Goal: Task Accomplishment & Management: Use online tool/utility

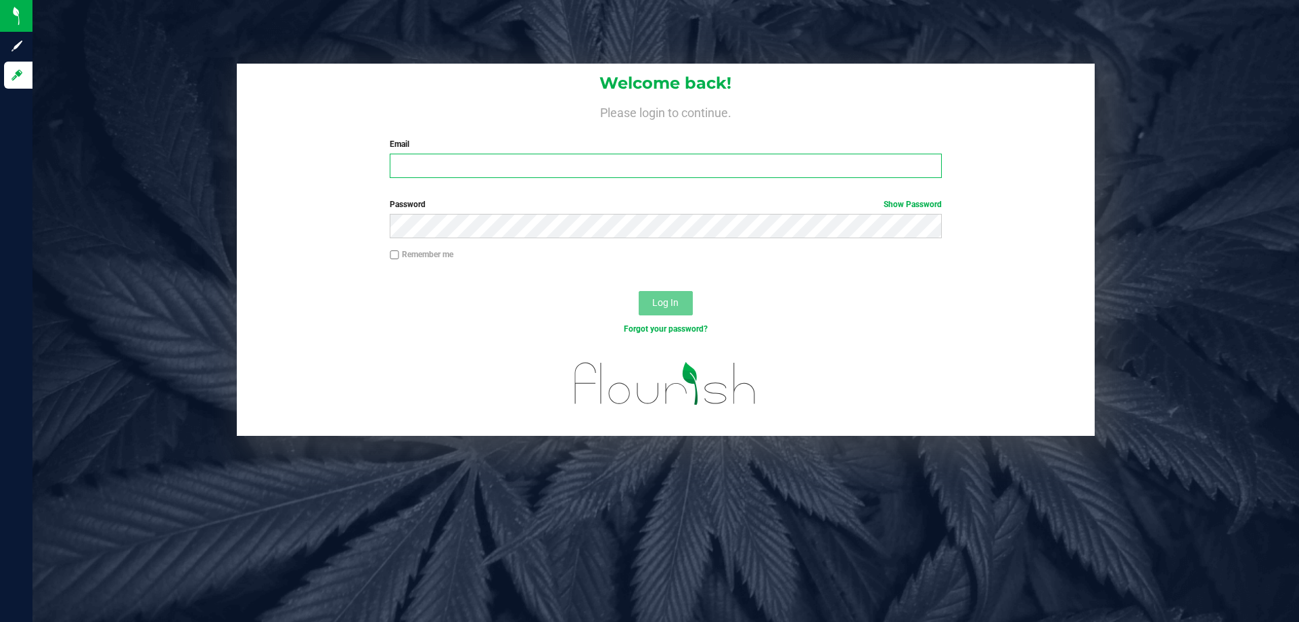
click at [484, 170] on input "Email" at bounding box center [665, 166] width 551 height 24
type input "[EMAIL_ADDRESS][DOMAIN_NAME]"
click at [639, 291] on button "Log In" at bounding box center [666, 303] width 54 height 24
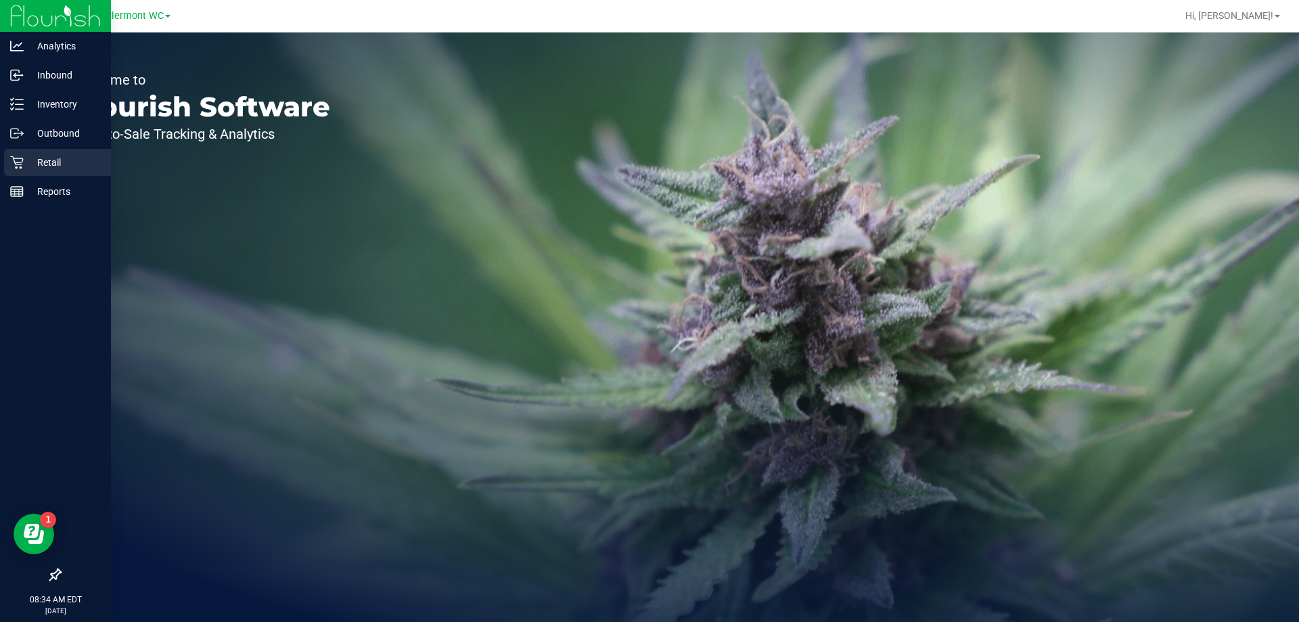
click at [32, 155] on p "Retail" at bounding box center [64, 162] width 81 height 16
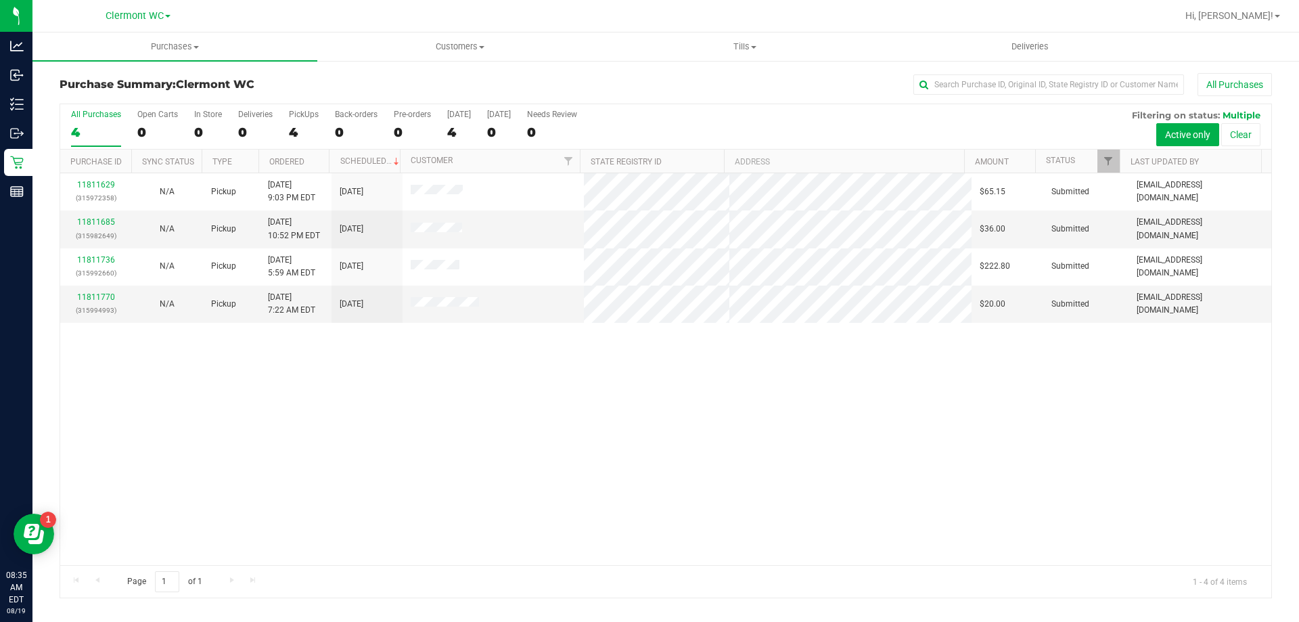
click at [693, 500] on div "11811629 (315972358) N/A Pickup [DATE] 9:03 PM EDT 8/19/2025 $65.15 Submitted […" at bounding box center [665, 369] width 1211 height 392
click at [738, 48] on span "Tills" at bounding box center [745, 47] width 284 height 12
click at [728, 76] on li "Manage tills" at bounding box center [744, 82] width 285 height 16
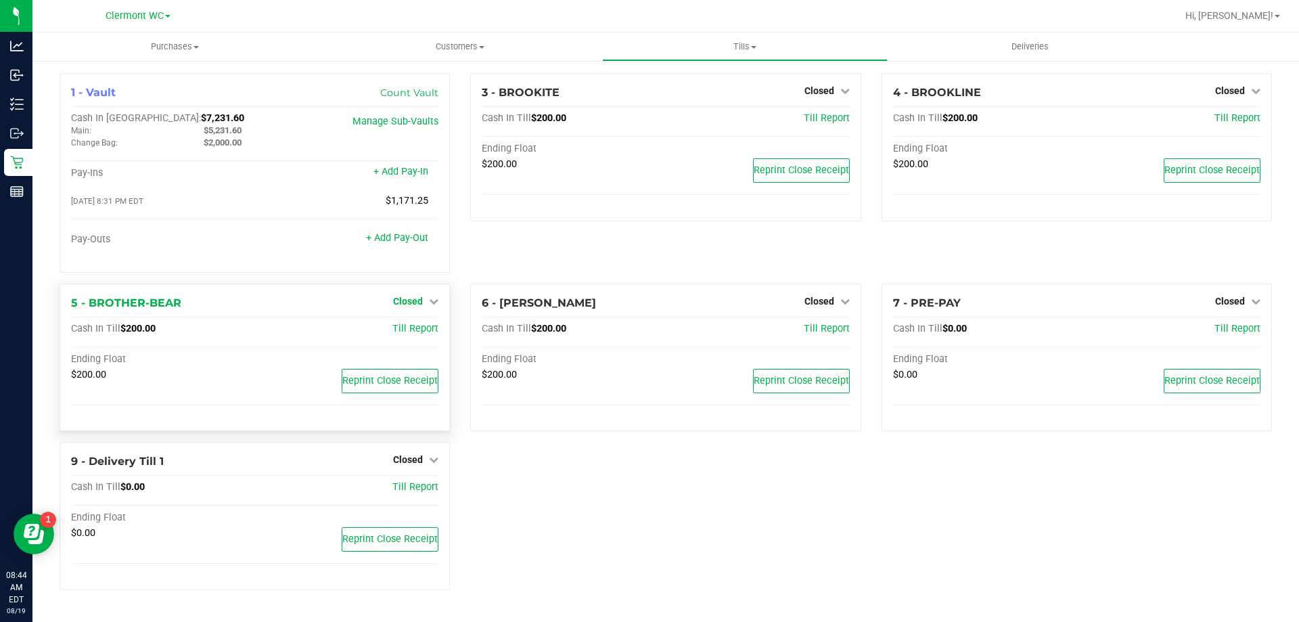
click at [430, 303] on icon at bounding box center [433, 300] width 9 height 9
click at [420, 331] on link "Open Till" at bounding box center [408, 328] width 36 height 11
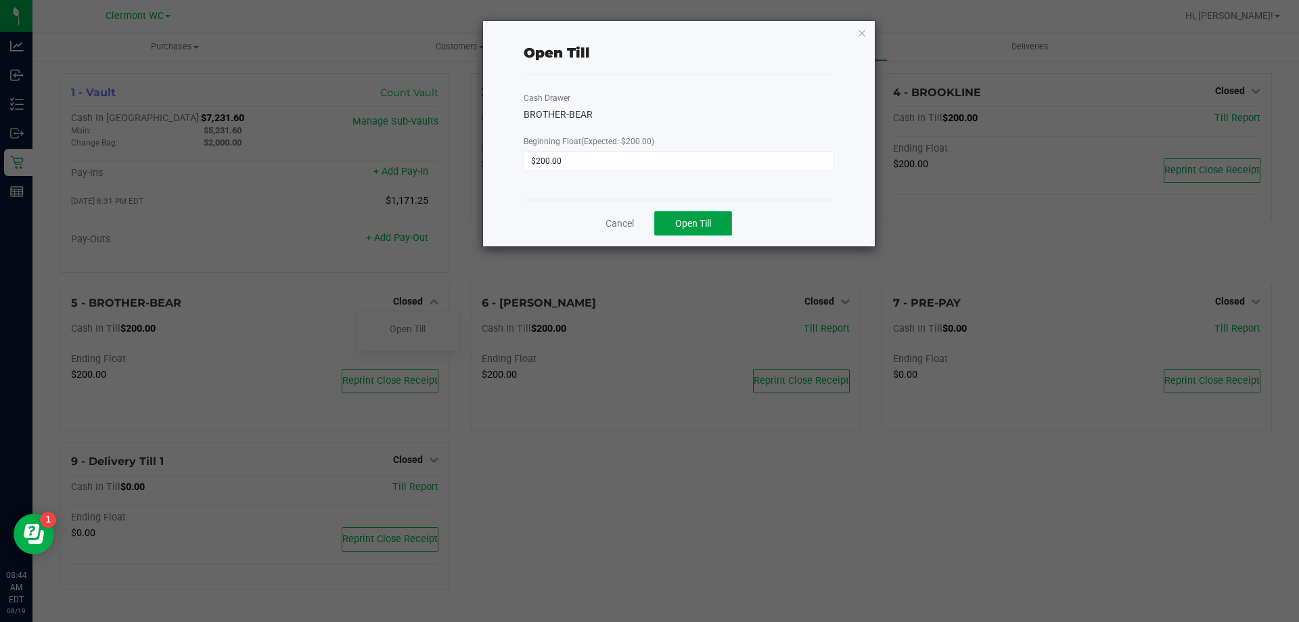
click at [682, 233] on button "Open Till" at bounding box center [693, 223] width 78 height 24
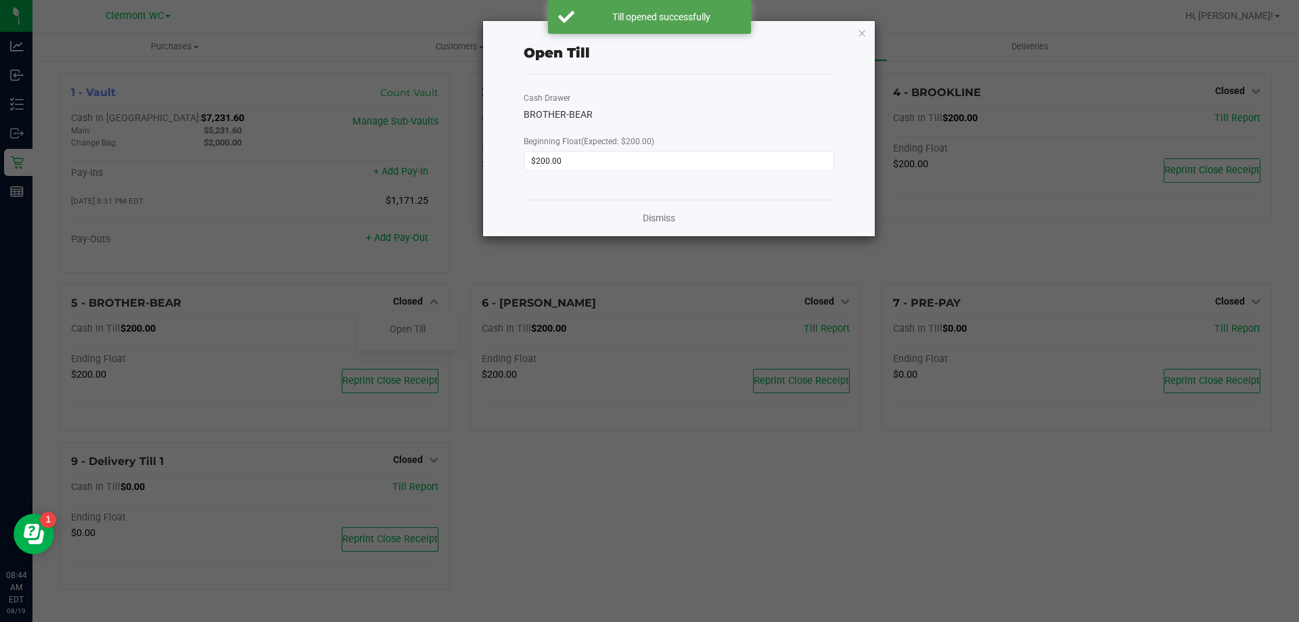
click at [654, 225] on div "Dismiss" at bounding box center [679, 218] width 311 height 37
click at [660, 219] on link "Dismiss" at bounding box center [659, 218] width 32 height 14
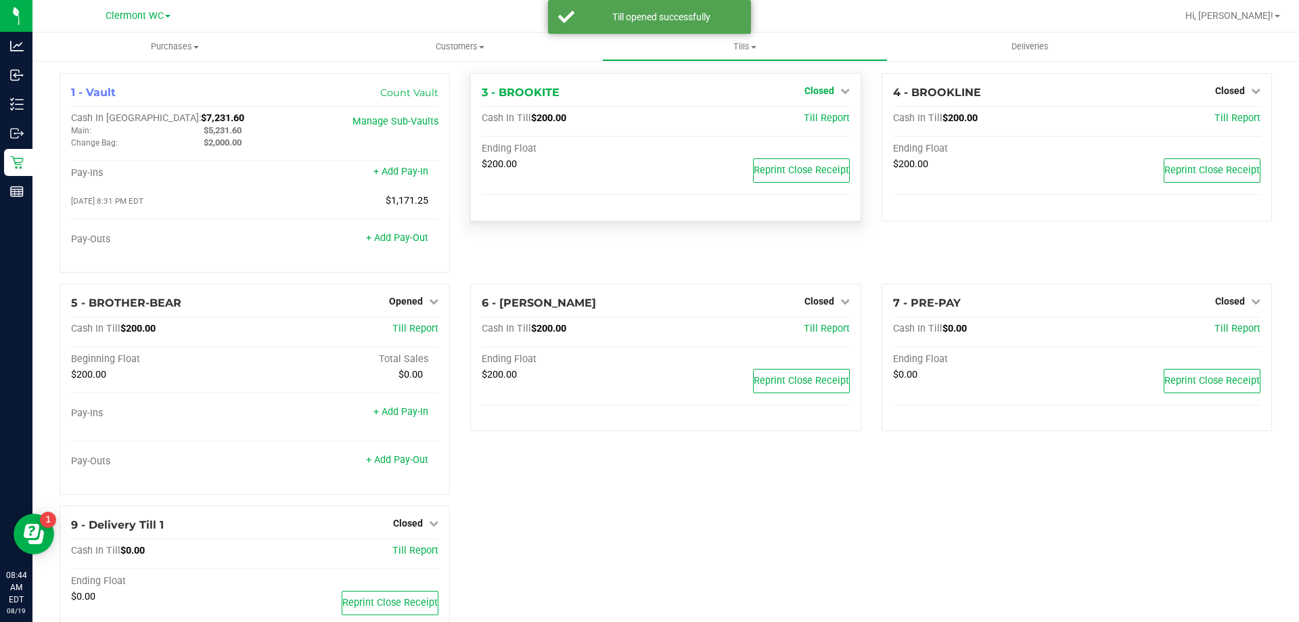
click at [825, 93] on span "Closed" at bounding box center [820, 90] width 30 height 11
click at [820, 127] on div "Open Till" at bounding box center [819, 119] width 100 height 17
click at [824, 127] on div "Open Till" at bounding box center [819, 119] width 100 height 17
click at [827, 116] on link "Open Till" at bounding box center [819, 119] width 36 height 11
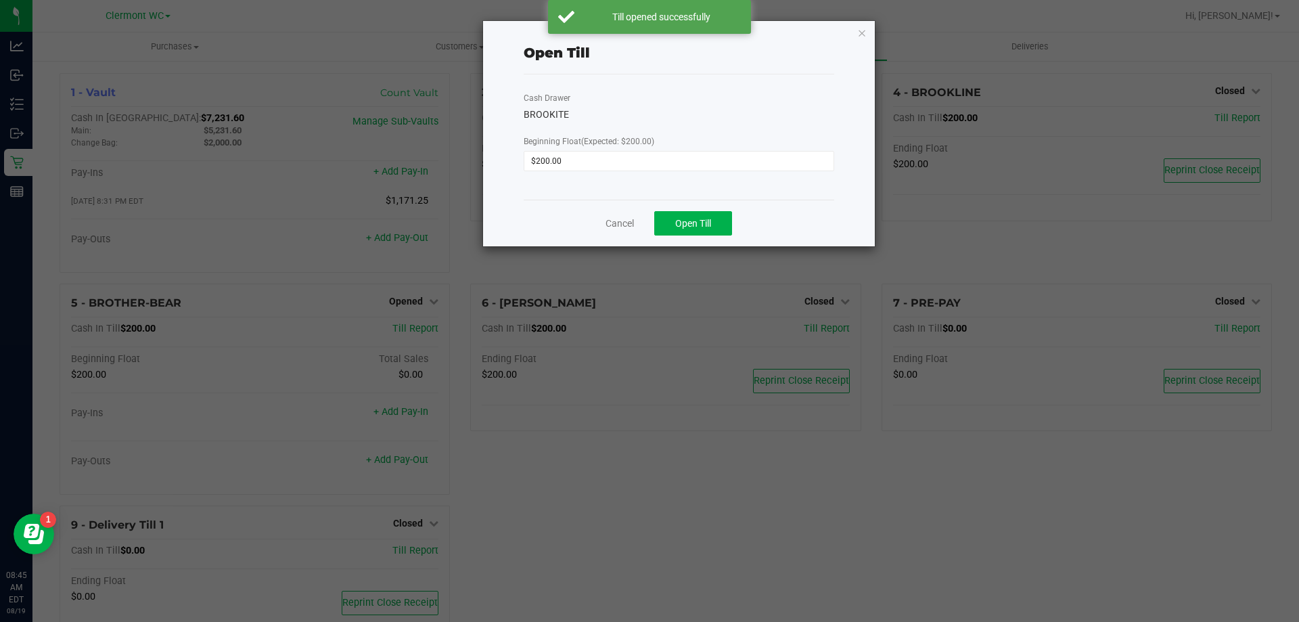
click at [698, 236] on div "Cancel Open Till" at bounding box center [679, 223] width 311 height 47
click at [698, 230] on button "Open Till" at bounding box center [693, 223] width 78 height 24
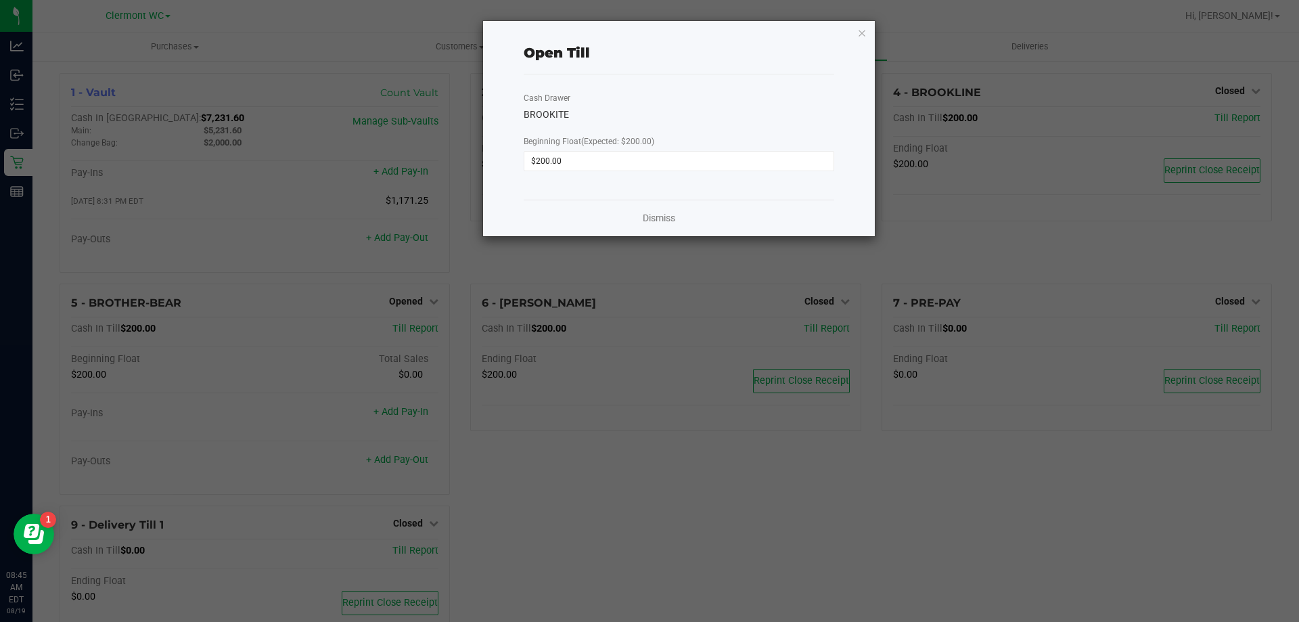
click at [676, 219] on div "Dismiss" at bounding box center [679, 218] width 311 height 37
click at [674, 220] on link "Dismiss" at bounding box center [659, 218] width 32 height 14
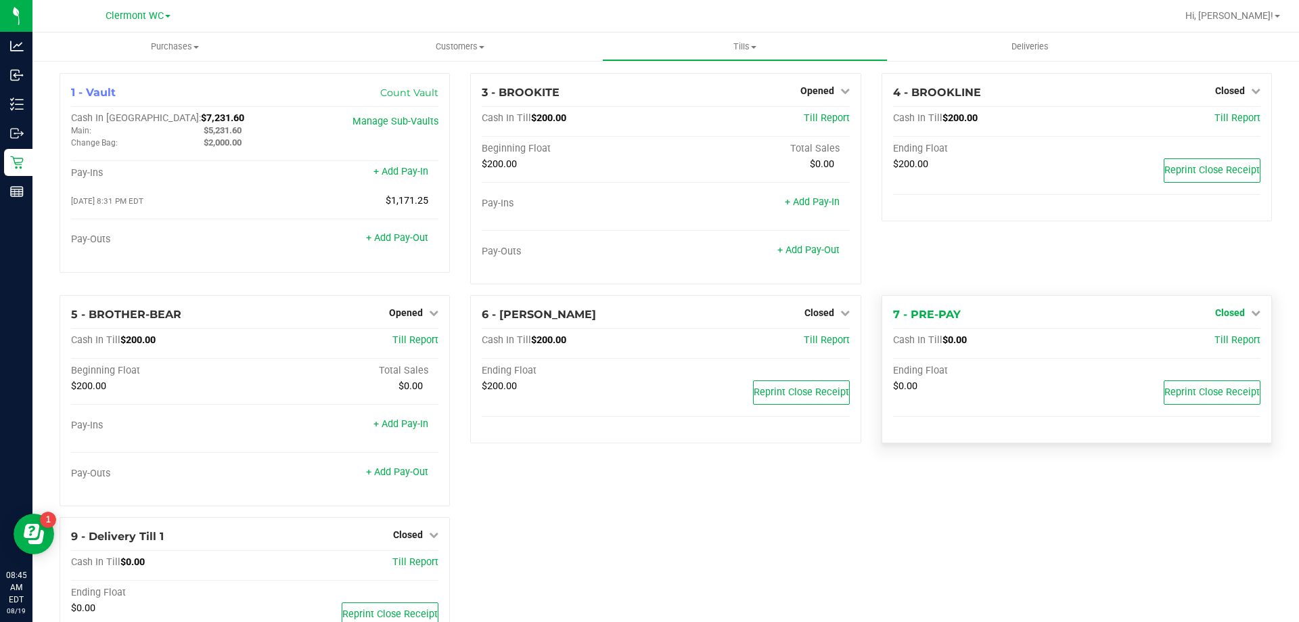
click at [1229, 308] on span "Closed" at bounding box center [1230, 312] width 30 height 11
click at [1212, 340] on link "Open Till" at bounding box center [1230, 341] width 36 height 11
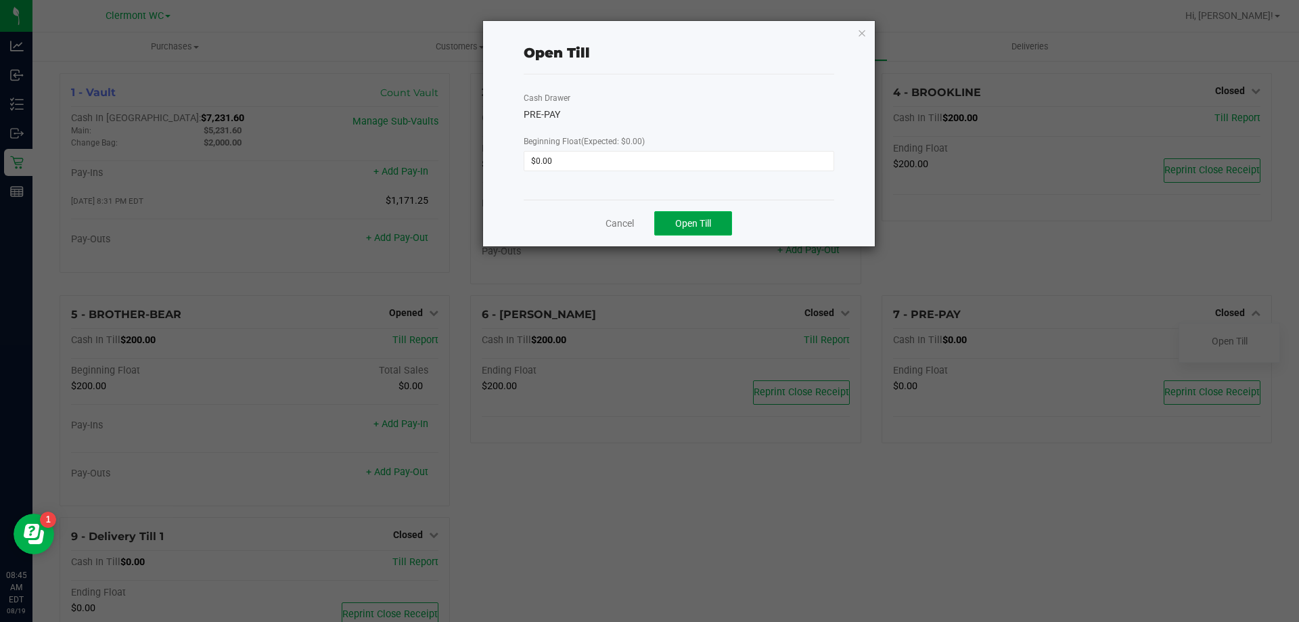
click at [677, 228] on span "Open Till" at bounding box center [693, 223] width 36 height 11
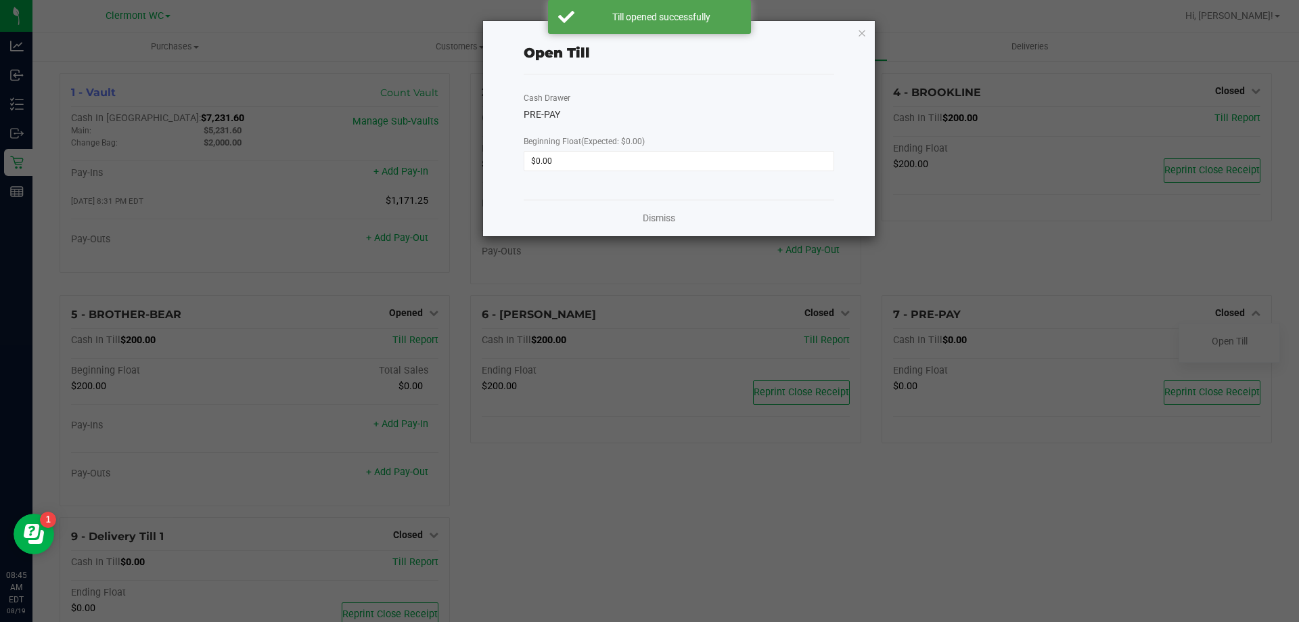
click at [648, 210] on div "Dismiss" at bounding box center [679, 218] width 311 height 37
click at [647, 215] on link "Dismiss" at bounding box center [659, 218] width 32 height 14
